Goal: Transaction & Acquisition: Purchase product/service

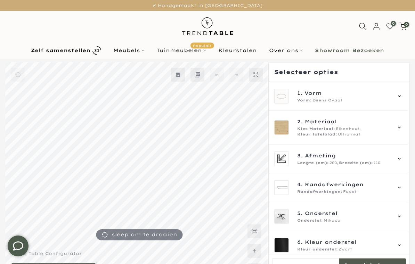
click at [376, 100] on div "Vorm: Deens Ovaal" at bounding box center [344, 101] width 94 height 6
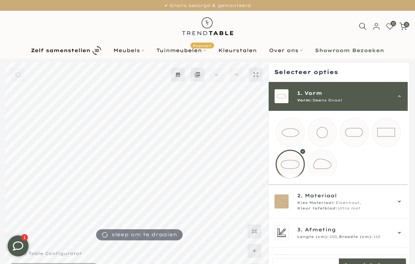
click at [359, 139] on mmq-loader at bounding box center [354, 132] width 29 height 29
click at [291, 165] on mmq-loader at bounding box center [290, 164] width 29 height 29
click at [397, 99] on div "1. Vorm Vorm: Deens Ovaal" at bounding box center [338, 96] width 128 height 15
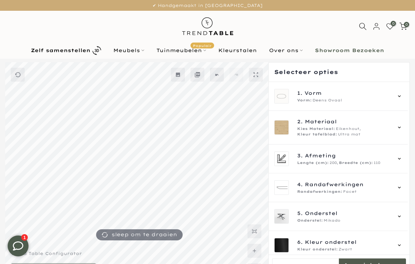
click at [368, 130] on div "Kies Materiaal: Eikenhout, Kleur tafelblad: Ultra mat" at bounding box center [344, 131] width 94 height 11
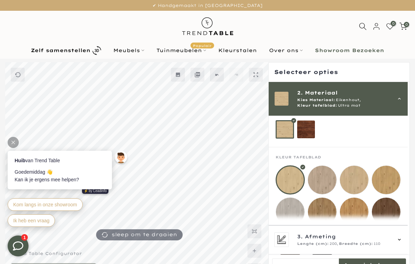
click at [394, 215] on mmq-loader at bounding box center [386, 212] width 29 height 29
click at [10, 145] on div at bounding box center [13, 142] width 11 height 11
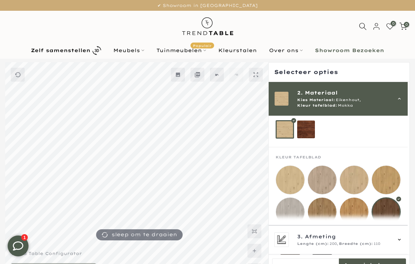
click at [321, 216] on mmq-loader at bounding box center [322, 212] width 29 height 29
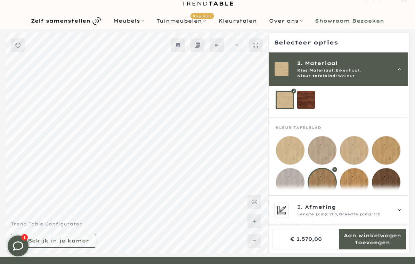
click at [306, 105] on mmq-loader at bounding box center [306, 100] width 18 height 18
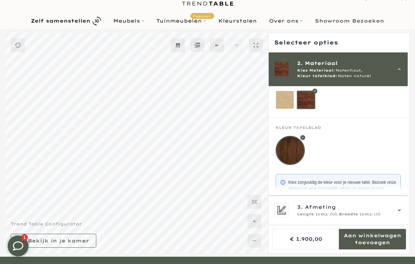
click at [282, 99] on mmq-loader at bounding box center [285, 100] width 18 height 18
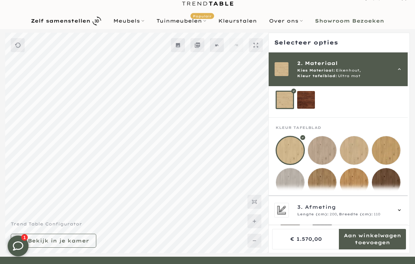
click at [307, 103] on mmq-loader at bounding box center [306, 100] width 18 height 18
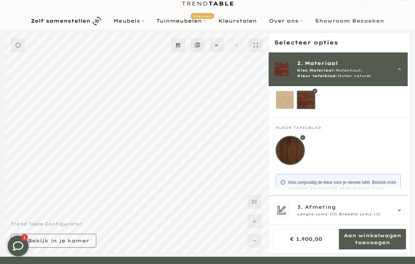
click at [281, 97] on mmq-loader at bounding box center [285, 100] width 18 height 18
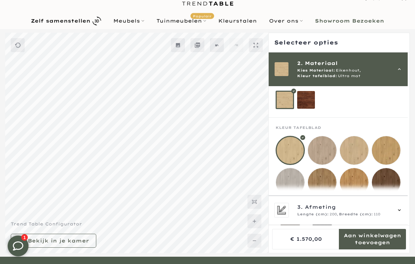
click at [327, 156] on mmq-loader at bounding box center [322, 150] width 29 height 29
click at [358, 184] on mmq-loader at bounding box center [354, 182] width 29 height 29
click at [401, 191] on mmq-loader at bounding box center [386, 182] width 29 height 29
click at [398, 70] on div "2. Materiaal Kies Materiaal: Eikenhout, Kleur tafelblad: Mokka" at bounding box center [338, 68] width 128 height 19
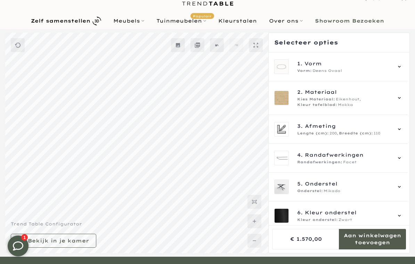
click at [378, 133] on span "110" at bounding box center [377, 134] width 7 height 6
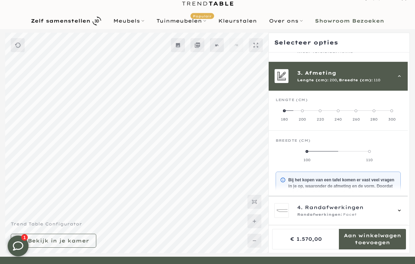
scroll to position [53, 0]
click at [379, 114] on label "280" at bounding box center [374, 115] width 18 height 14
click at [386, 115] on label "300" at bounding box center [392, 115] width 18 height 14
click at [304, 112] on span at bounding box center [302, 111] width 3 height 3
click at [371, 151] on span at bounding box center [369, 151] width 3 height 3
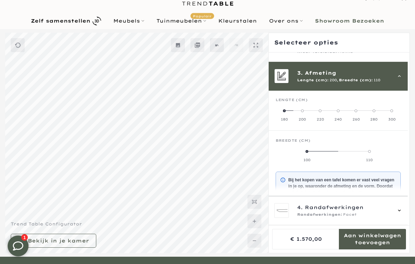
click at [312, 153] on label "100" at bounding box center [307, 156] width 63 height 14
click at [371, 153] on label "110" at bounding box center [369, 156] width 63 height 14
click at [308, 149] on label "100" at bounding box center [307, 156] width 63 height 14
click at [398, 112] on label "300" at bounding box center [392, 115] width 18 height 14
click at [387, 156] on label "130" at bounding box center [385, 156] width 31 height 14
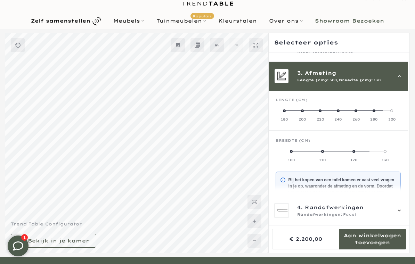
click at [355, 153] on label "120" at bounding box center [353, 156] width 31 height 14
click at [374, 113] on label "280" at bounding box center [374, 115] width 18 height 14
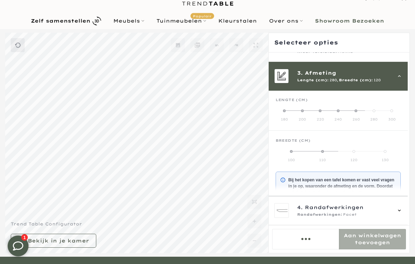
click at [357, 116] on label "260" at bounding box center [356, 115] width 18 height 14
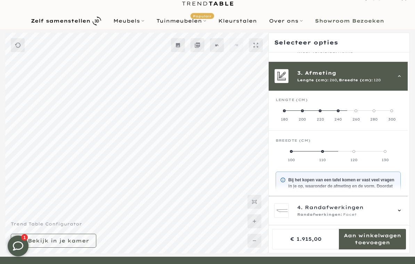
click at [389, 80] on div "Lengte (cm): 260, Breedte (cm): 120" at bounding box center [344, 81] width 94 height 6
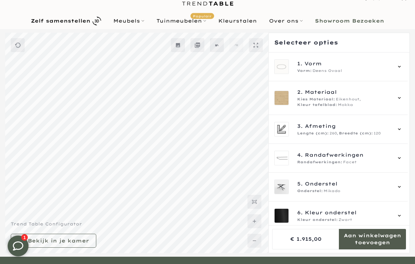
click at [391, 161] on div "Randafwerkingen: Facet" at bounding box center [344, 163] width 94 height 6
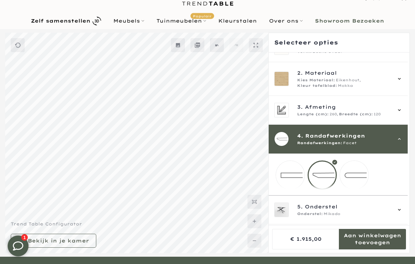
scroll to position [43, 0]
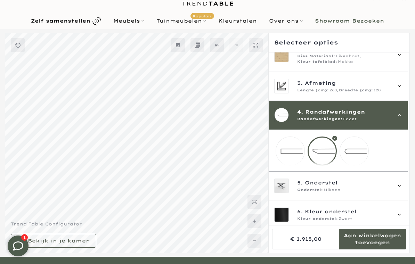
click at [290, 157] on mmq-loader at bounding box center [290, 151] width 29 height 29
click at [359, 153] on mmq-loader at bounding box center [354, 151] width 29 height 29
click at [320, 152] on mmq-loader at bounding box center [322, 151] width 29 height 29
click at [376, 193] on div "Onderstel: Mikado" at bounding box center [344, 190] width 94 height 6
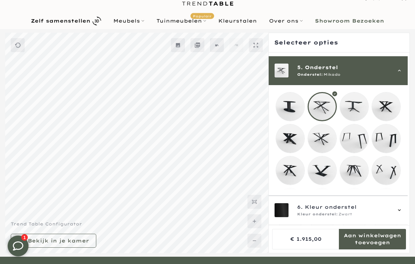
scroll to position [120, 0]
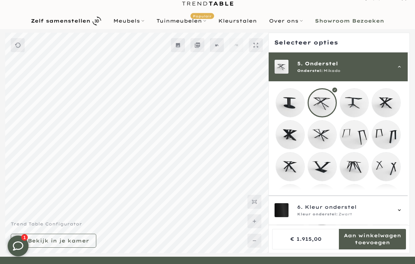
click at [295, 106] on mmq-loader at bounding box center [290, 103] width 29 height 29
click at [317, 104] on mmq-loader at bounding box center [322, 103] width 29 height 29
click at [290, 107] on mmq-loader at bounding box center [290, 103] width 29 height 29
click at [359, 109] on mmq-loader at bounding box center [354, 103] width 29 height 29
click at [395, 107] on mmq-loader at bounding box center [386, 103] width 29 height 29
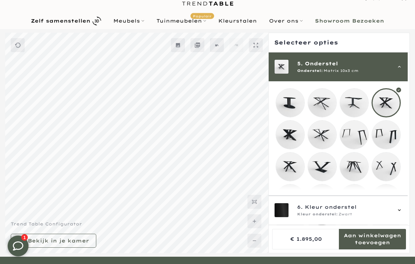
click at [325, 140] on mmq-loader at bounding box center [322, 135] width 29 height 29
click at [397, 168] on mmq-loader at bounding box center [386, 167] width 29 height 29
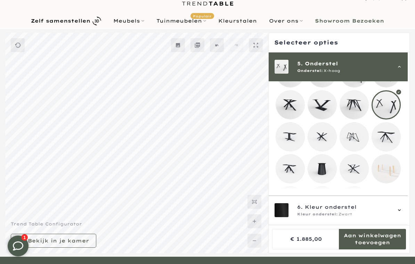
click at [393, 178] on mmq-loader at bounding box center [386, 169] width 29 height 29
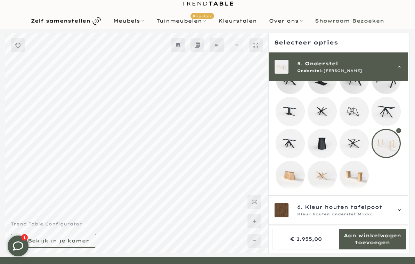
scroll to position [208, 0]
click at [298, 189] on mmq-loader at bounding box center [290, 175] width 29 height 29
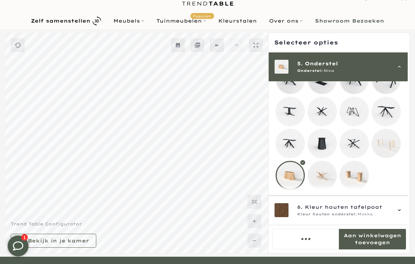
click at [361, 178] on mmq-loader at bounding box center [354, 175] width 29 height 29
click at [389, 217] on div "Kleur houten onderstel: Mokka" at bounding box center [344, 215] width 94 height 6
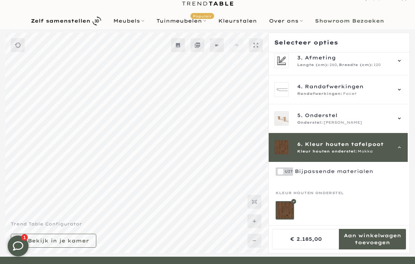
scroll to position [64, 0]
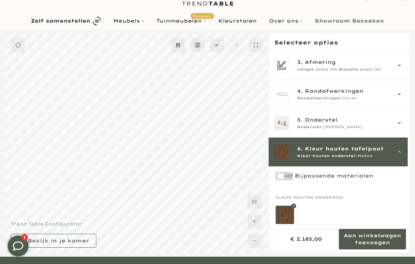
click at [287, 215] on div at bounding box center [285, 215] width 18 height 18
click at [370, 151] on span "Kleur houten tafelpoot" at bounding box center [344, 149] width 79 height 8
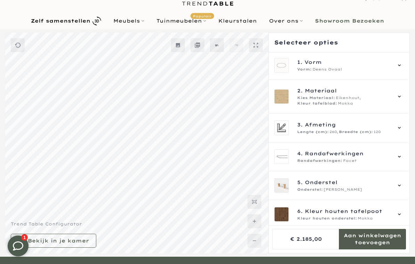
scroll to position [0, 0]
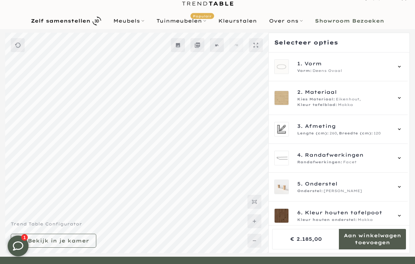
click at [369, 208] on div "6. Kleur houten tafelpoot Kleur houten onderstel: Mokka" at bounding box center [338, 216] width 139 height 29
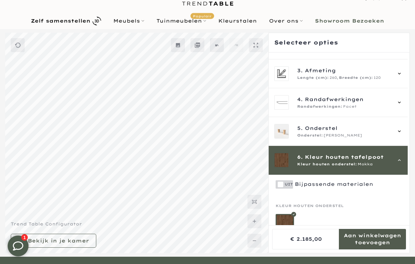
scroll to position [64, 0]
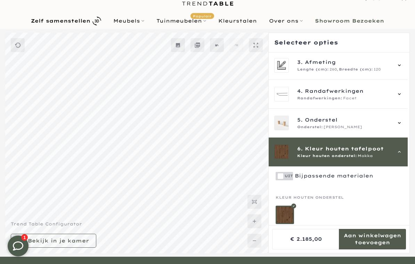
click at [373, 120] on span "5. Onderstel" at bounding box center [344, 120] width 94 height 8
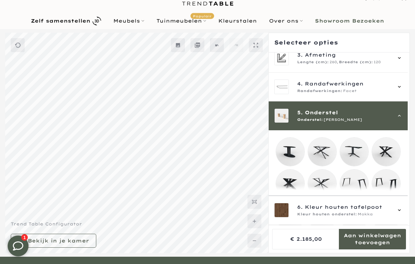
scroll to position [120, 0]
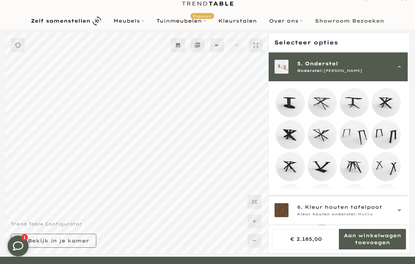
click at [325, 101] on mmq-loader at bounding box center [322, 103] width 29 height 29
click at [395, 172] on mmq-loader at bounding box center [386, 167] width 29 height 29
click at [361, 218] on div "6. Kleur onderstel Kleur onderstel: Zwart" at bounding box center [344, 211] width 94 height 14
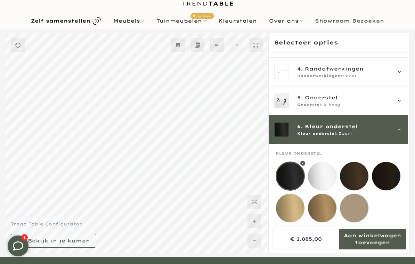
scroll to position [86, 0]
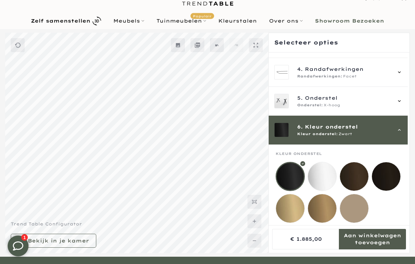
click at [293, 216] on mmq-loader at bounding box center [290, 208] width 29 height 29
click at [320, 214] on mmq-loader at bounding box center [322, 208] width 29 height 29
click at [360, 216] on mmq-loader at bounding box center [354, 208] width 29 height 29
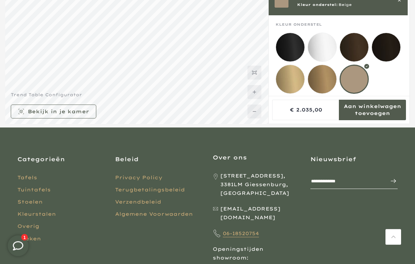
click at [42, 115] on mmq-formatted-message at bounding box center [58, 112] width 61 height 7
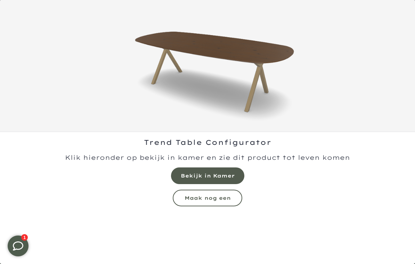
scroll to position [134, 0]
click at [214, 174] on mmq-formatted-message at bounding box center [208, 176] width 54 height 7
